Goal: Use online tool/utility: Utilize a website feature to perform a specific function

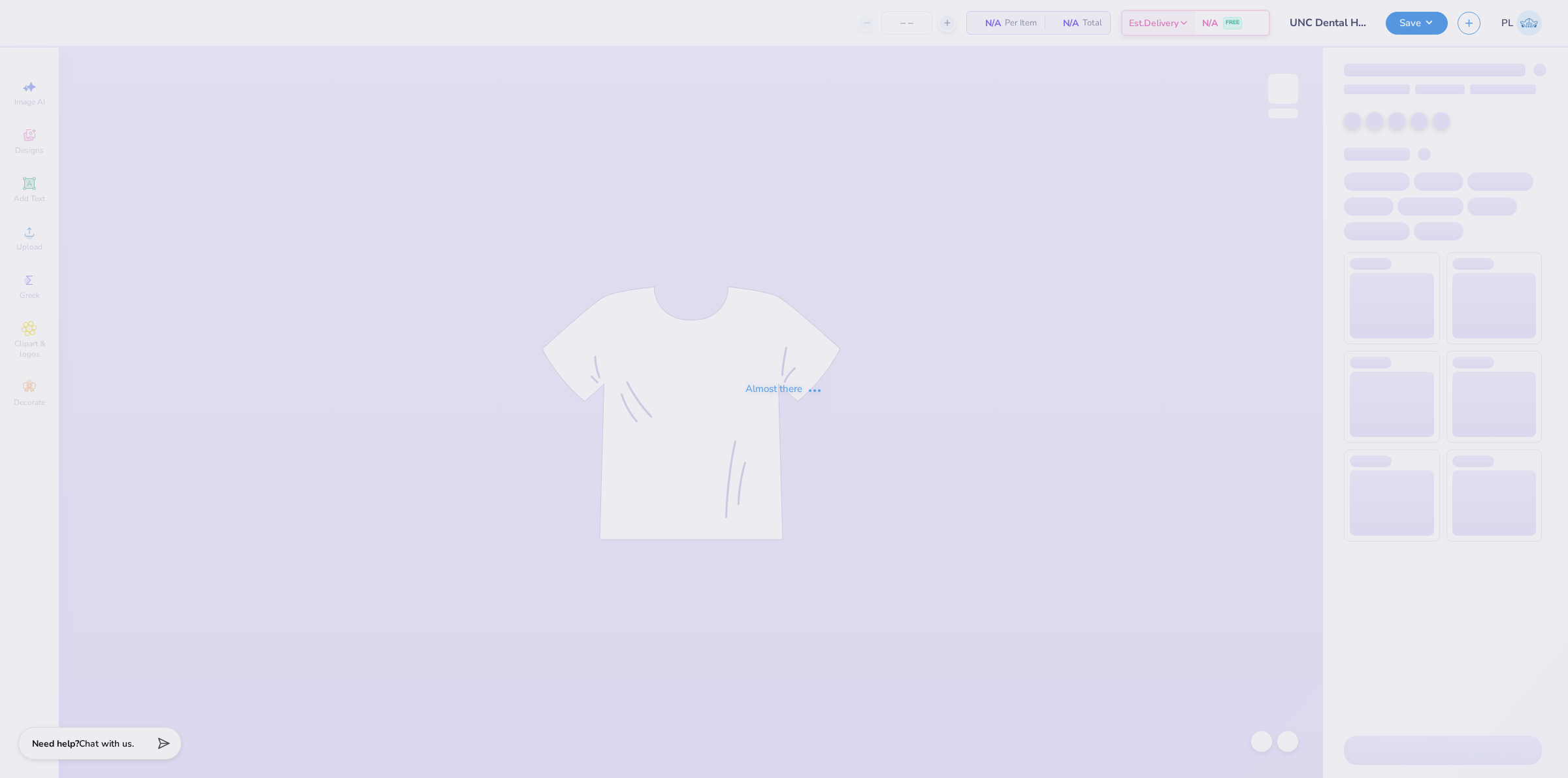
type input "12"
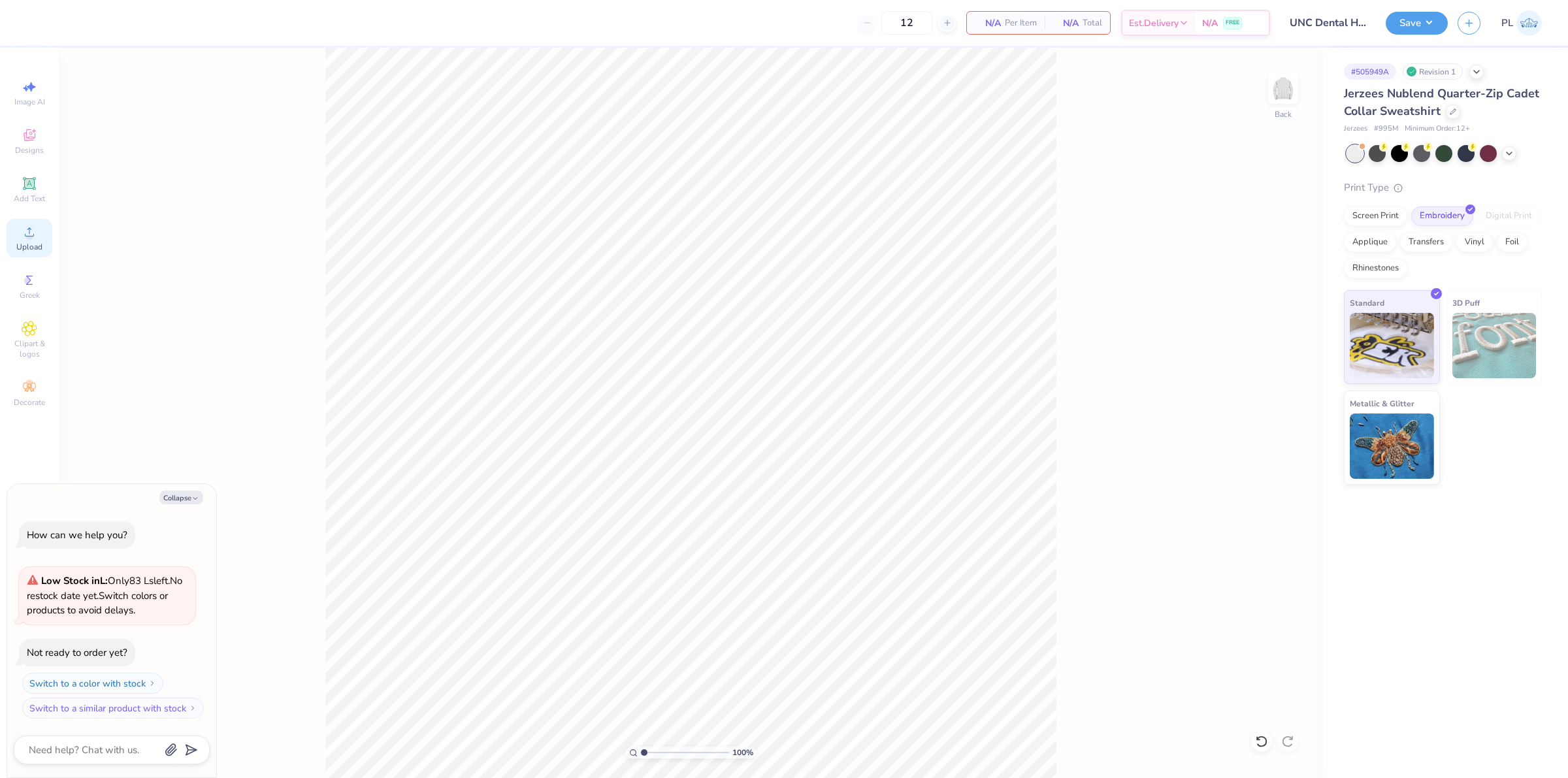
click at [20, 232] on div "Upload" at bounding box center [29, 238] width 45 height 39
type textarea "x"
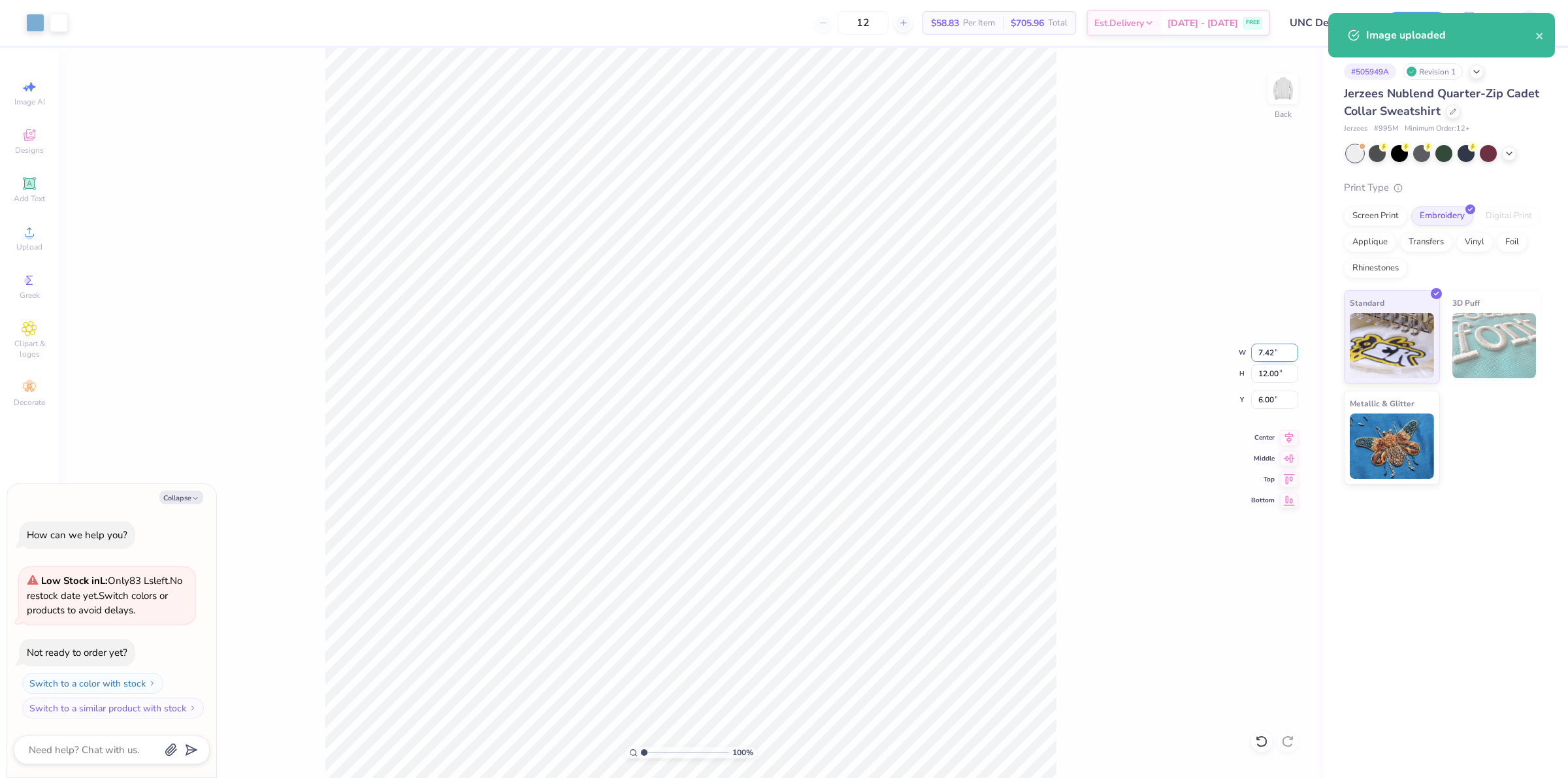
drag, startPoint x: 1254, startPoint y: 351, endPoint x: 1275, endPoint y: 347, distance: 21.4
click at [1275, 347] on input "7.42" at bounding box center [1274, 353] width 47 height 18
drag, startPoint x: 1278, startPoint y: 374, endPoint x: 1259, endPoint y: 363, distance: 22.0
click at [1259, 365] on input "12.00" at bounding box center [1274, 373] width 47 height 18
type input "4.5"
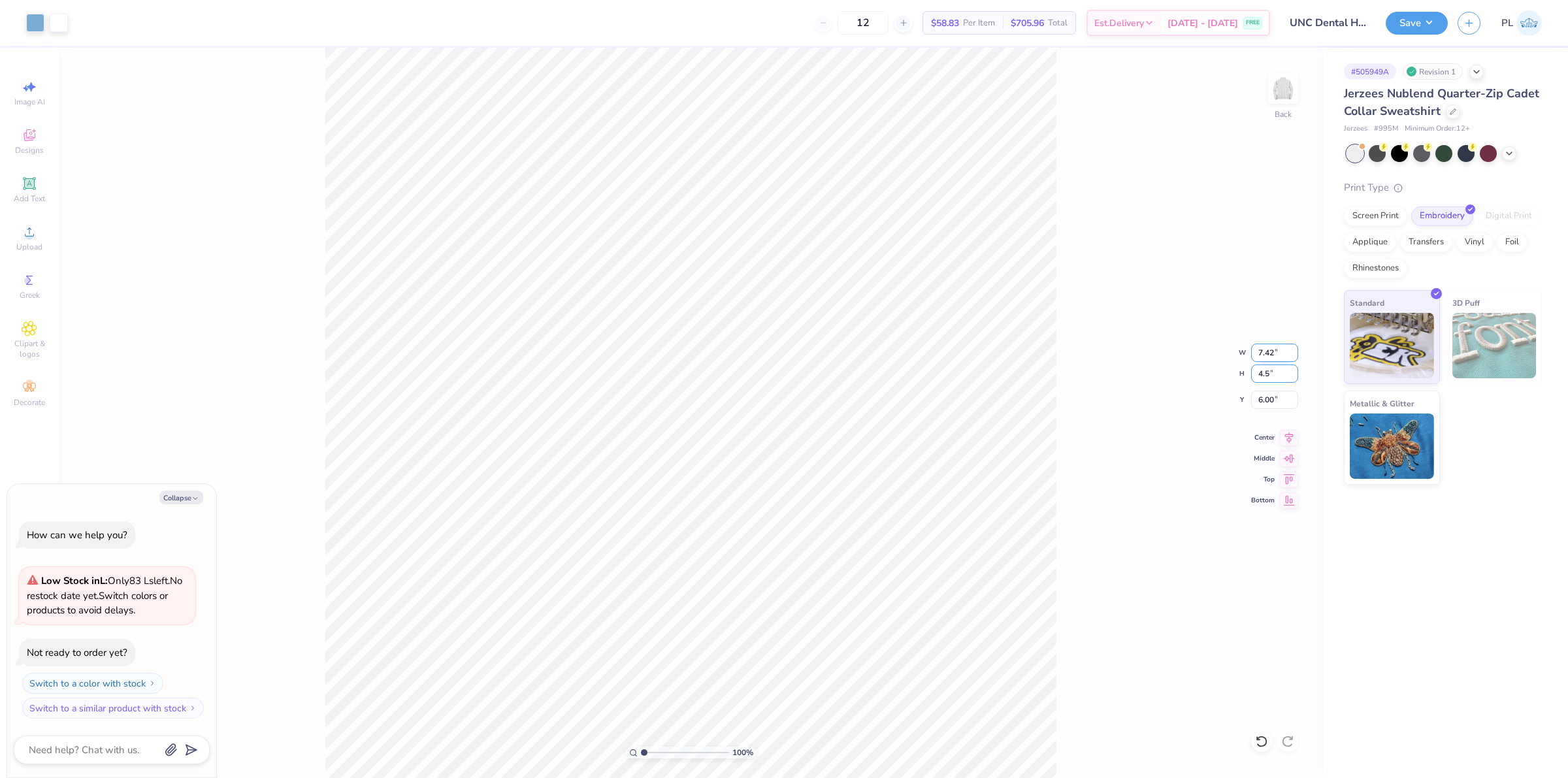
type textarea "x"
type input "2.78"
type input "4.50"
type input "9.75"
type textarea "x"
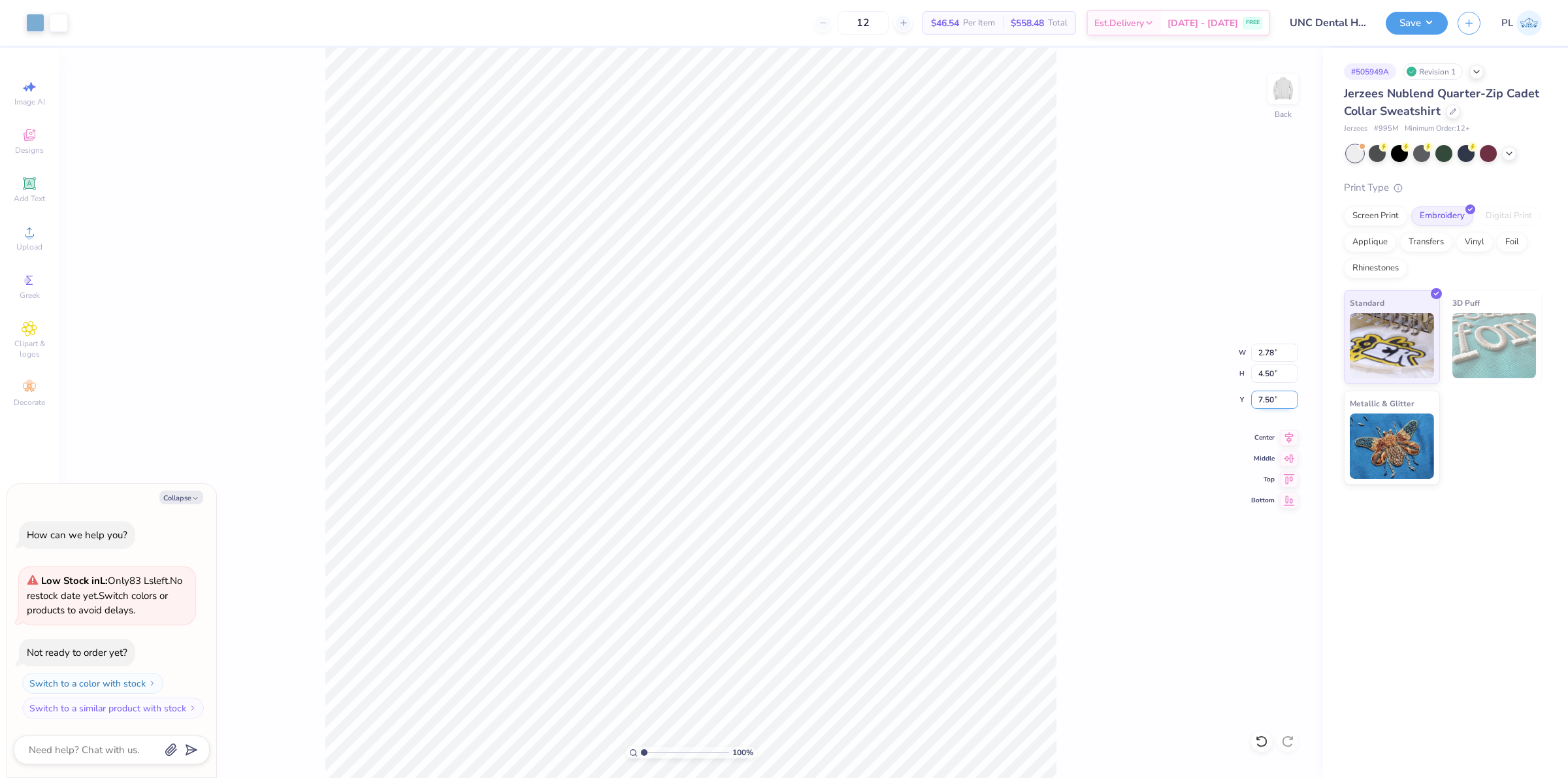
drag, startPoint x: 1255, startPoint y: 403, endPoint x: 1274, endPoint y: 396, distance: 20.2
click at [1274, 396] on input "7.50" at bounding box center [1274, 399] width 47 height 18
type input "3"
type textarea "x"
click at [1271, 371] on input "4.50" at bounding box center [1274, 373] width 47 height 18
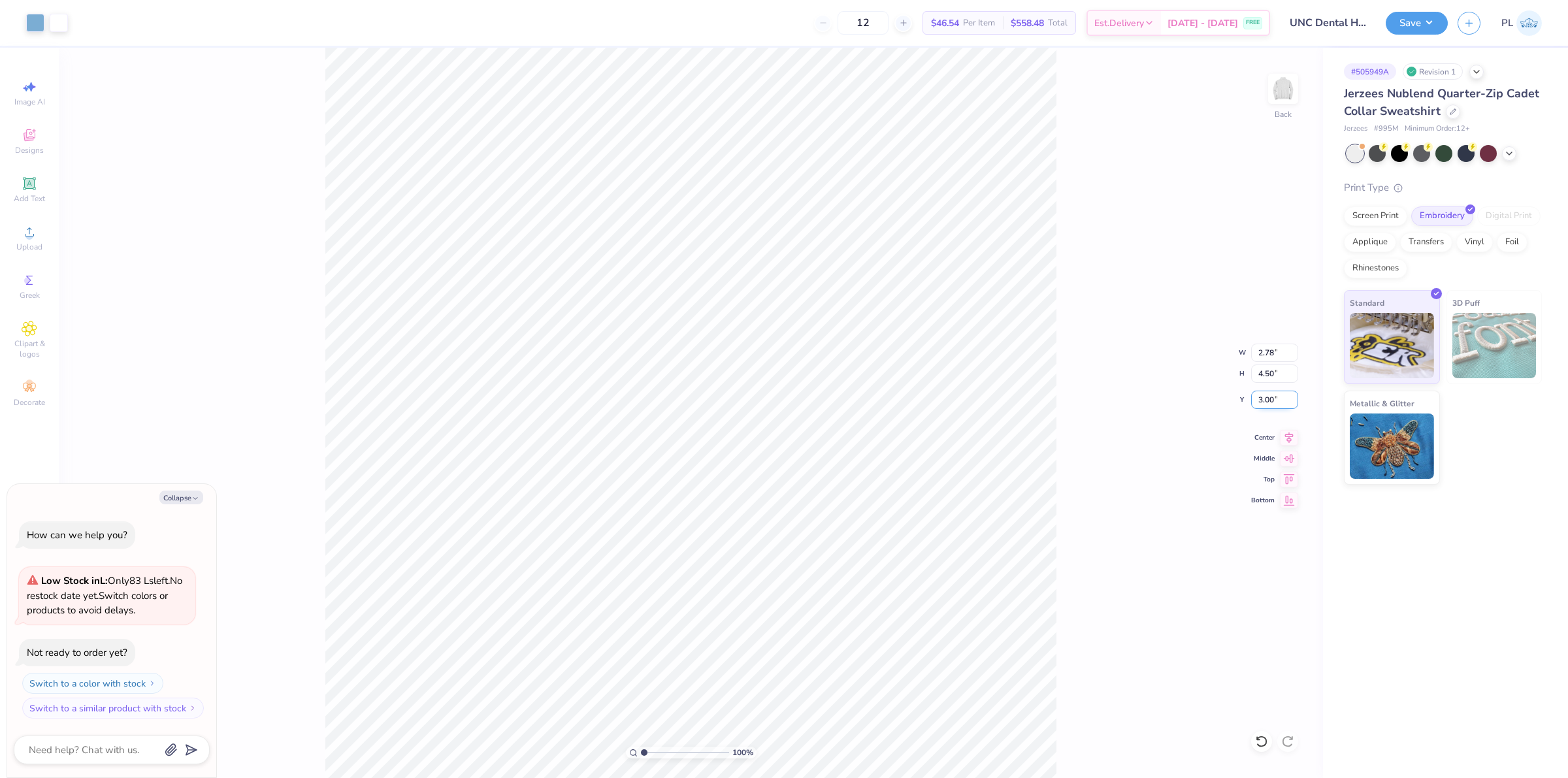
drag, startPoint x: 1271, startPoint y: 401, endPoint x: 1255, endPoint y: 399, distance: 16.1
click at [1255, 399] on input "3.00" at bounding box center [1274, 399] width 47 height 18
type input "2.45"
type textarea "x"
click at [1272, 372] on input "4.50" at bounding box center [1274, 373] width 47 height 18
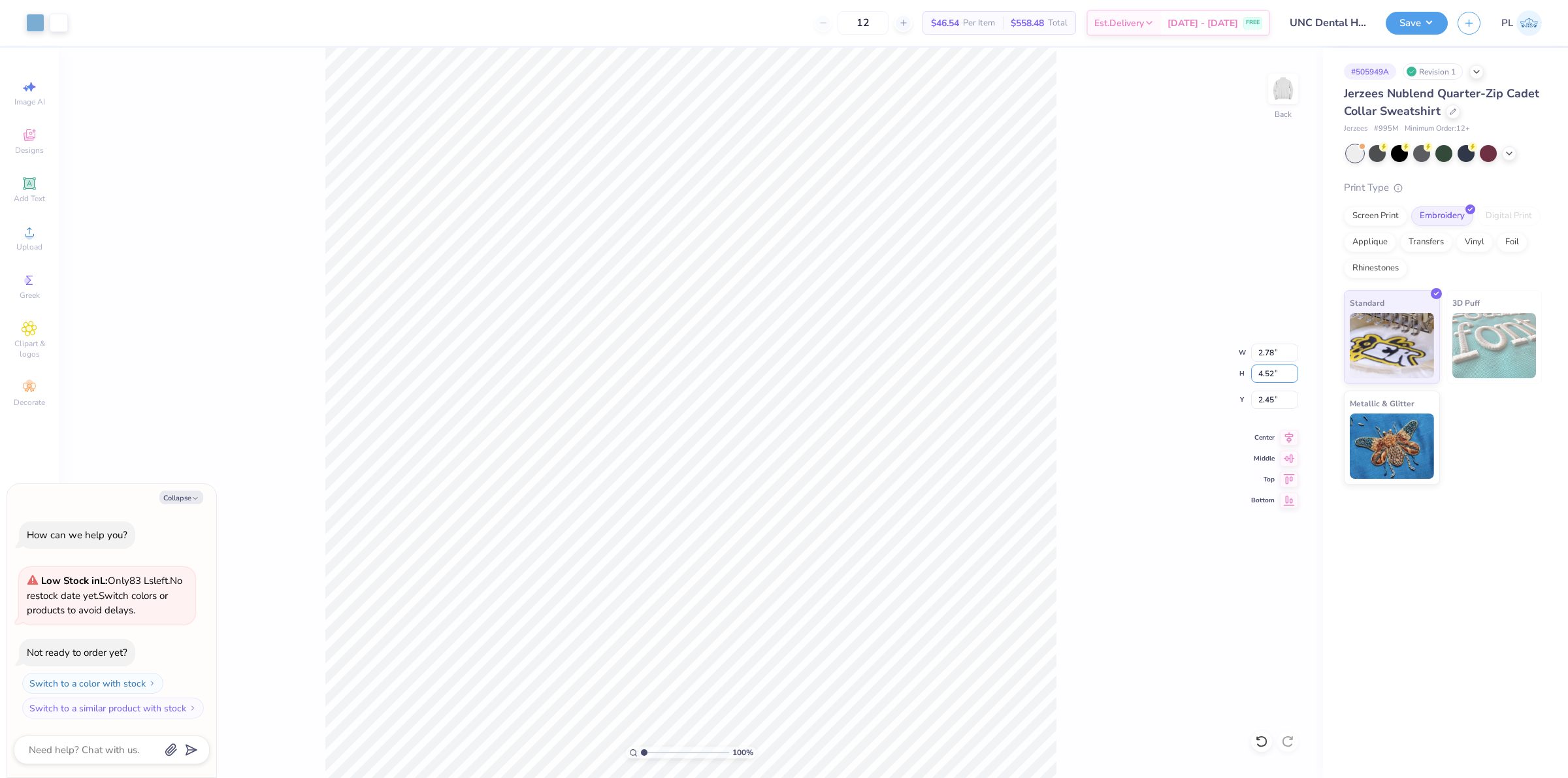
type input "4.52"
type textarea "x"
type input "2.80"
click at [1271, 399] on input "2.44" at bounding box center [1274, 399] width 47 height 18
type input "2.45"
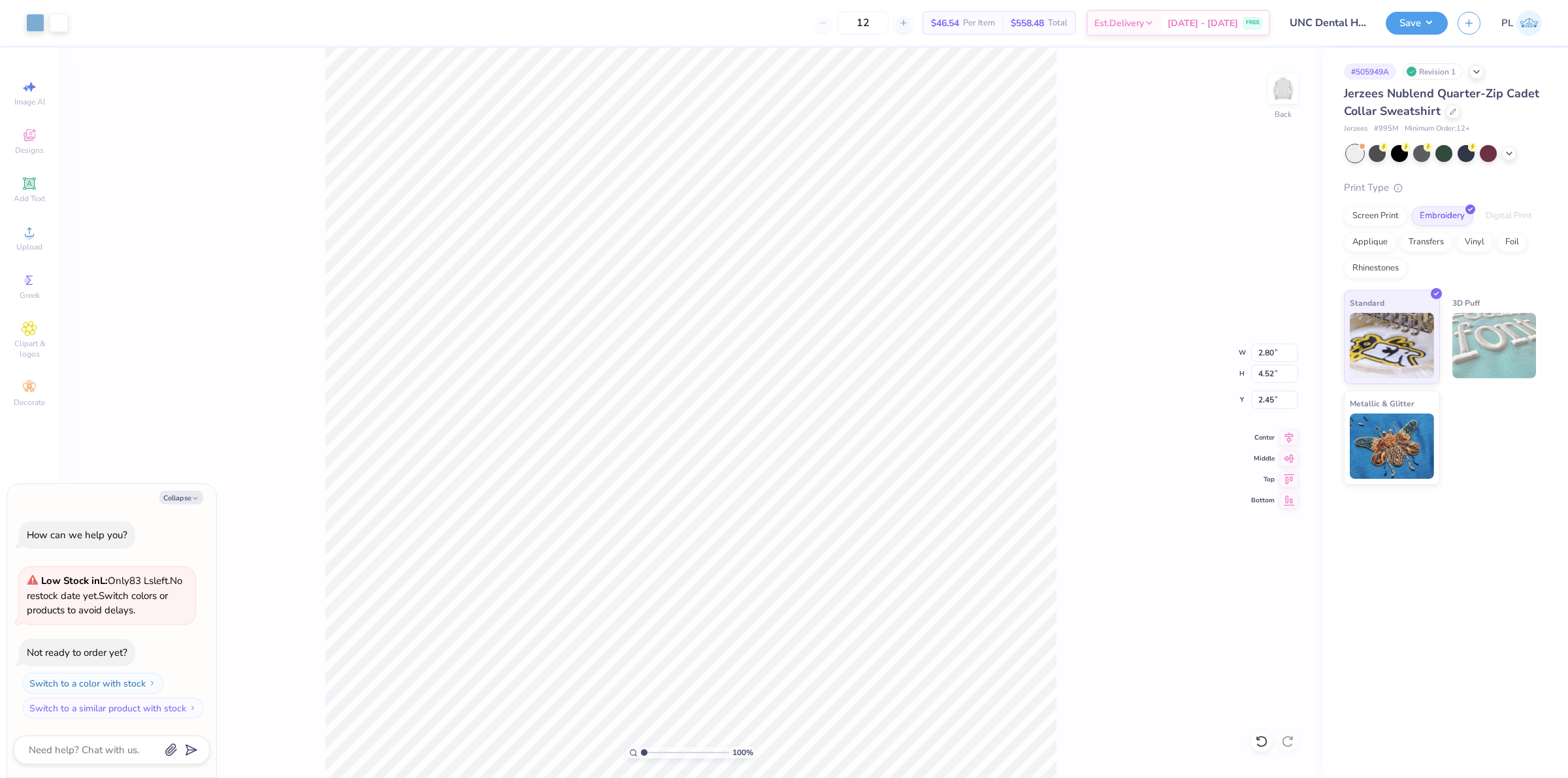
click at [1094, 173] on div "100 % Back W 2.80 2.80 " H 4.52 4.52 " Y 2.45 2.45 " Center Middle Top Bottom" at bounding box center [691, 412] width 1264 height 731
click at [1401, 27] on button "Save" at bounding box center [1416, 21] width 63 height 23
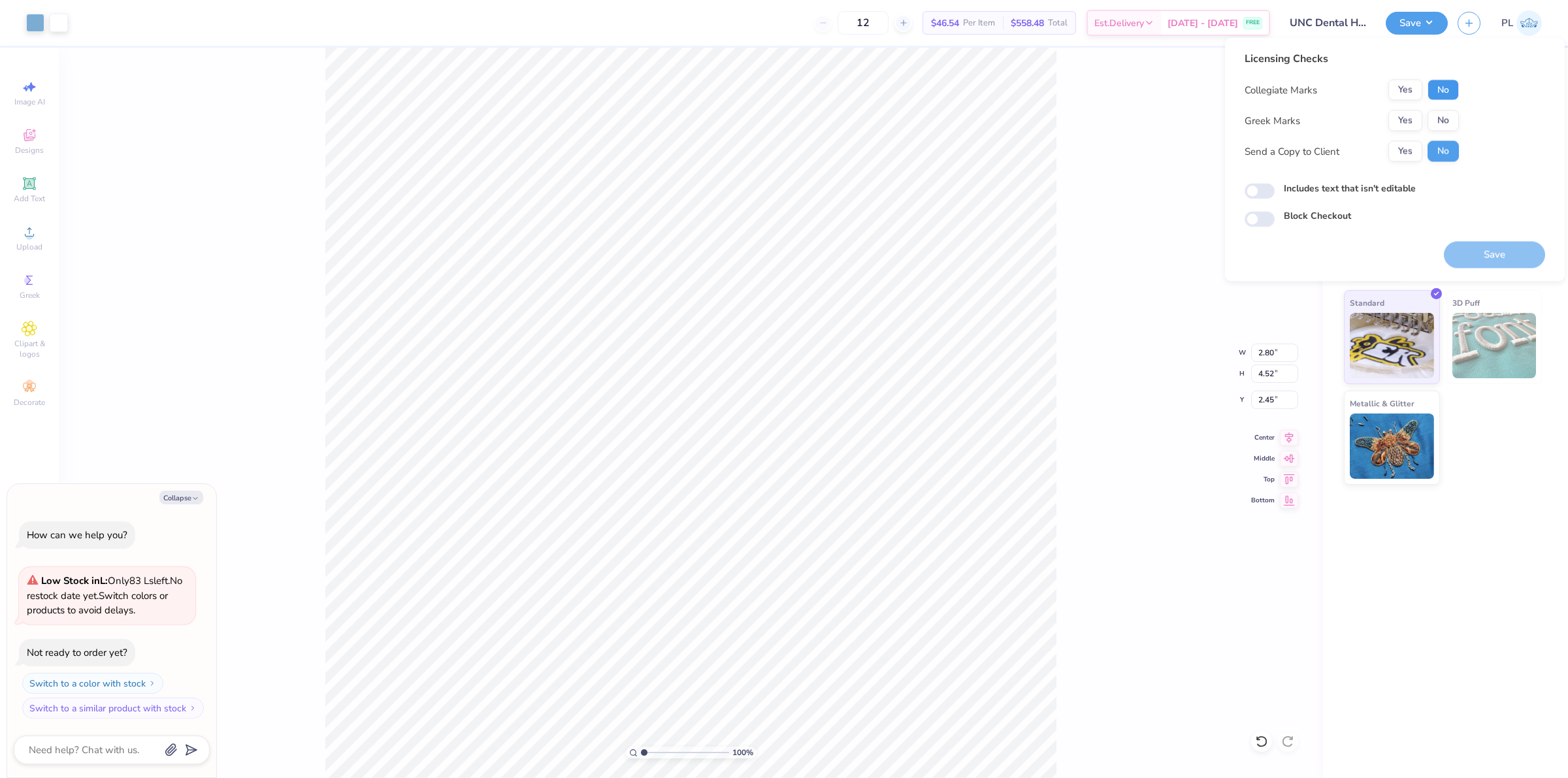
click at [1432, 89] on button "No" at bounding box center [1443, 90] width 31 height 21
click at [1399, 95] on button "Yes" at bounding box center [1405, 90] width 34 height 21
click at [1437, 116] on button "No" at bounding box center [1443, 121] width 31 height 21
type textarea "x"
click at [1378, 184] on label "Includes text that isn't editable" at bounding box center [1349, 189] width 132 height 13
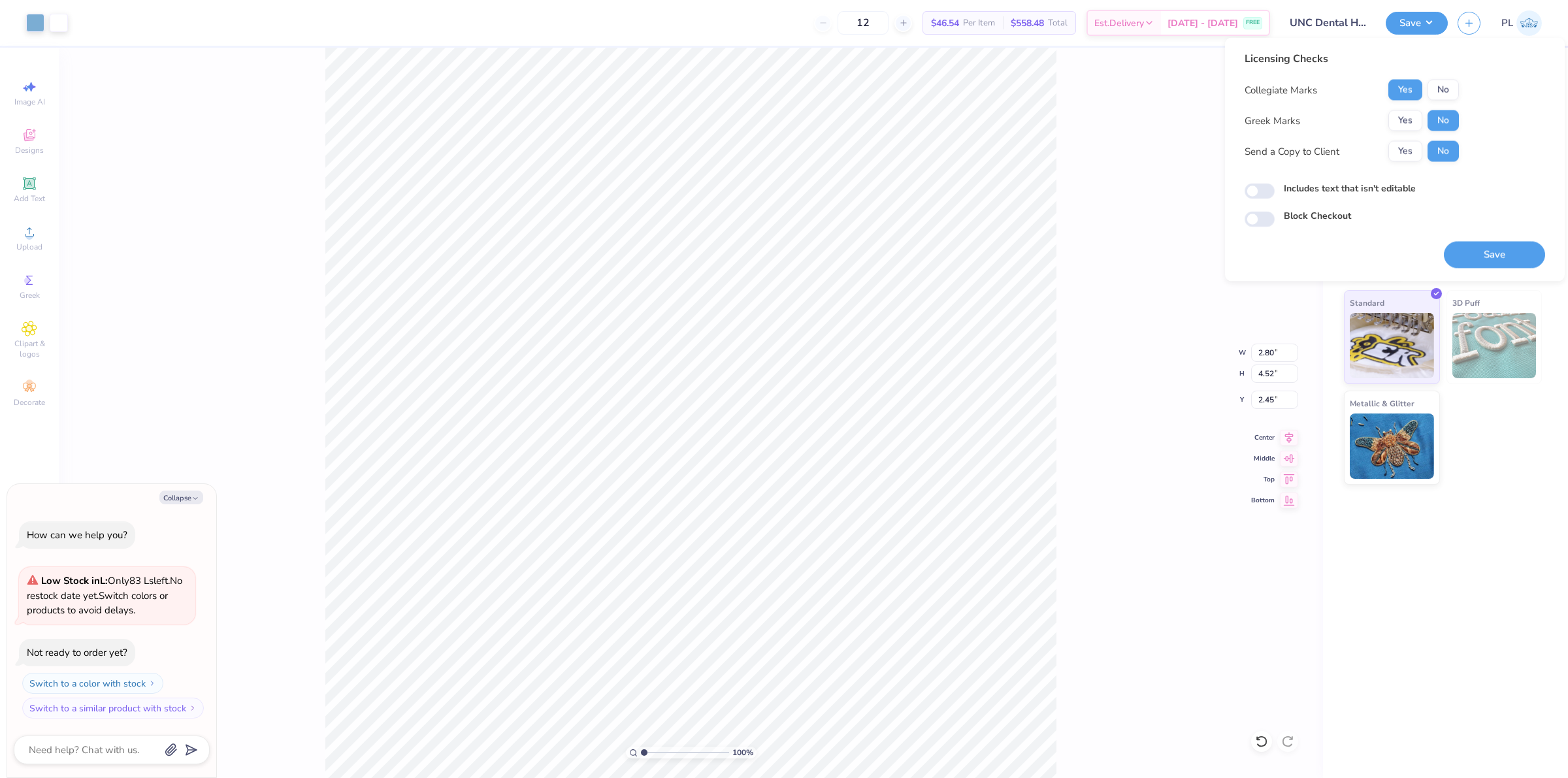
click at [1274, 184] on input "Includes text that isn't editable" at bounding box center [1260, 191] width 30 height 16
checkbox input "true"
click at [1457, 248] on button "Save" at bounding box center [1494, 255] width 101 height 27
type textarea "x"
